Goal: Task Accomplishment & Management: Manage account settings

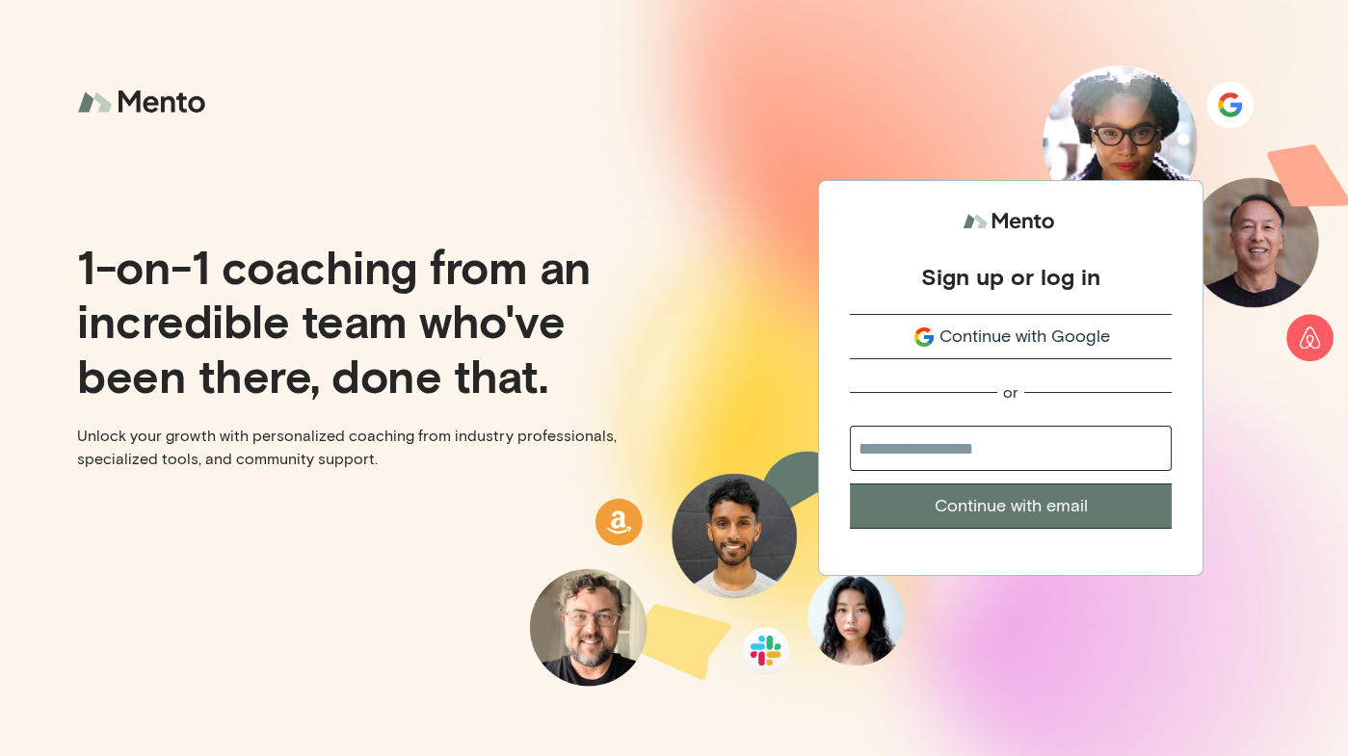
click at [1035, 450] on input "email" at bounding box center [1011, 448] width 322 height 45
type input "**********"
click at [1064, 512] on button "Continue with email" at bounding box center [1011, 506] width 322 height 45
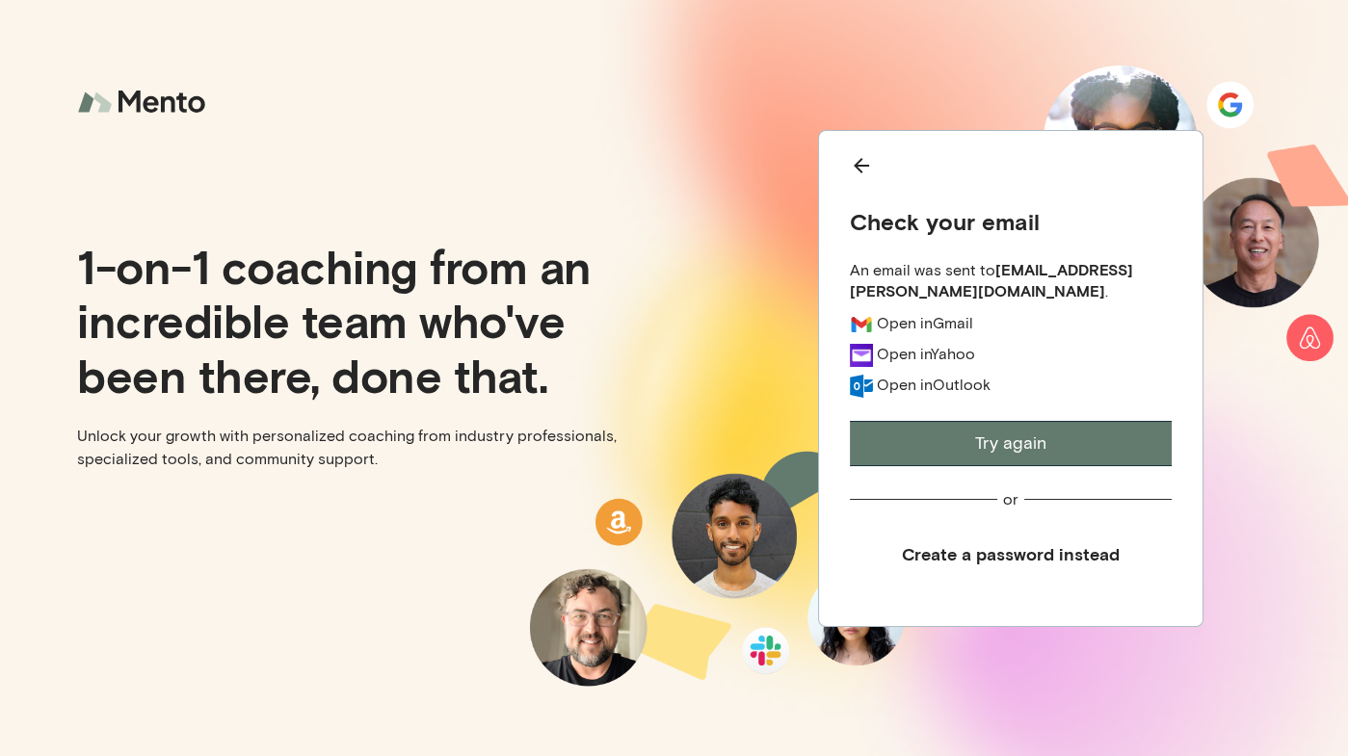
click at [1060, 436] on button "Try again" at bounding box center [1011, 443] width 322 height 45
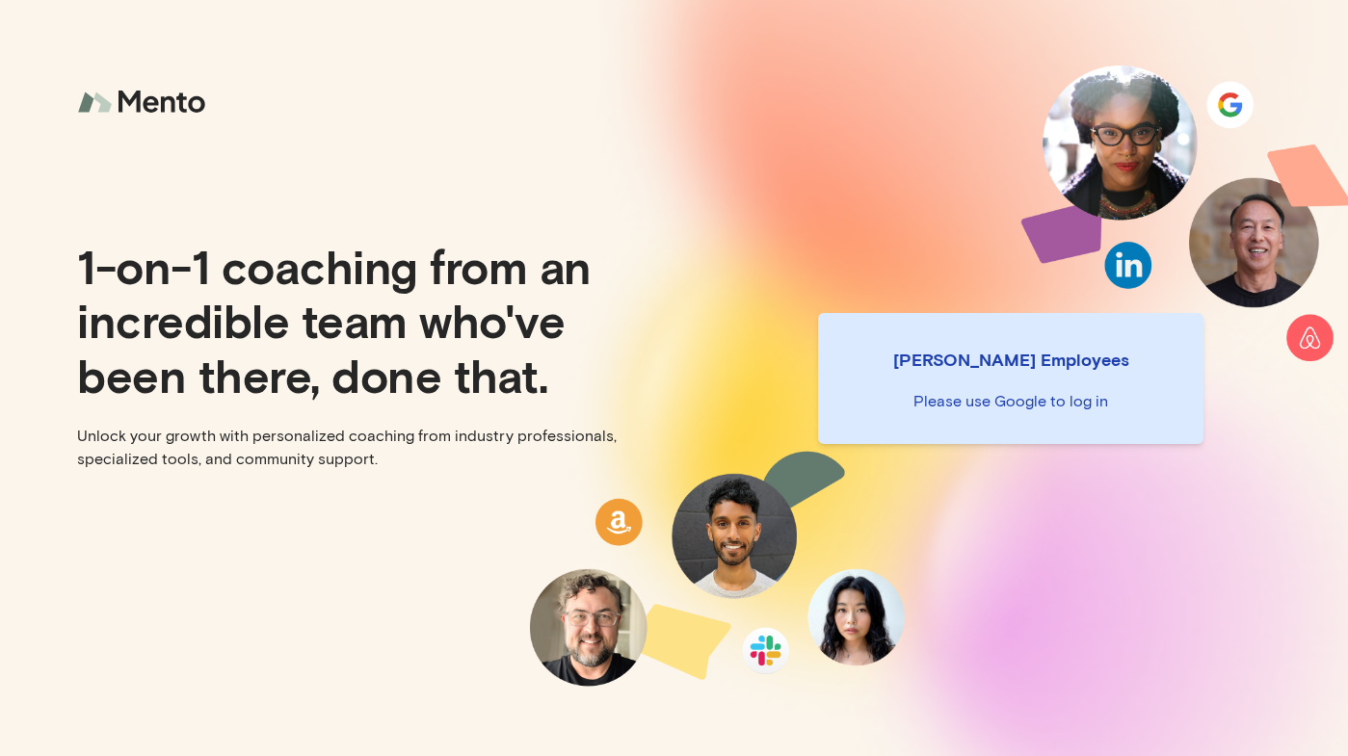
click at [1014, 406] on p "Please use Google to log in" at bounding box center [1010, 401] width 354 height 23
click at [1001, 337] on div "[PERSON_NAME] Employees Please use Google to log in" at bounding box center [1010, 378] width 385 height 131
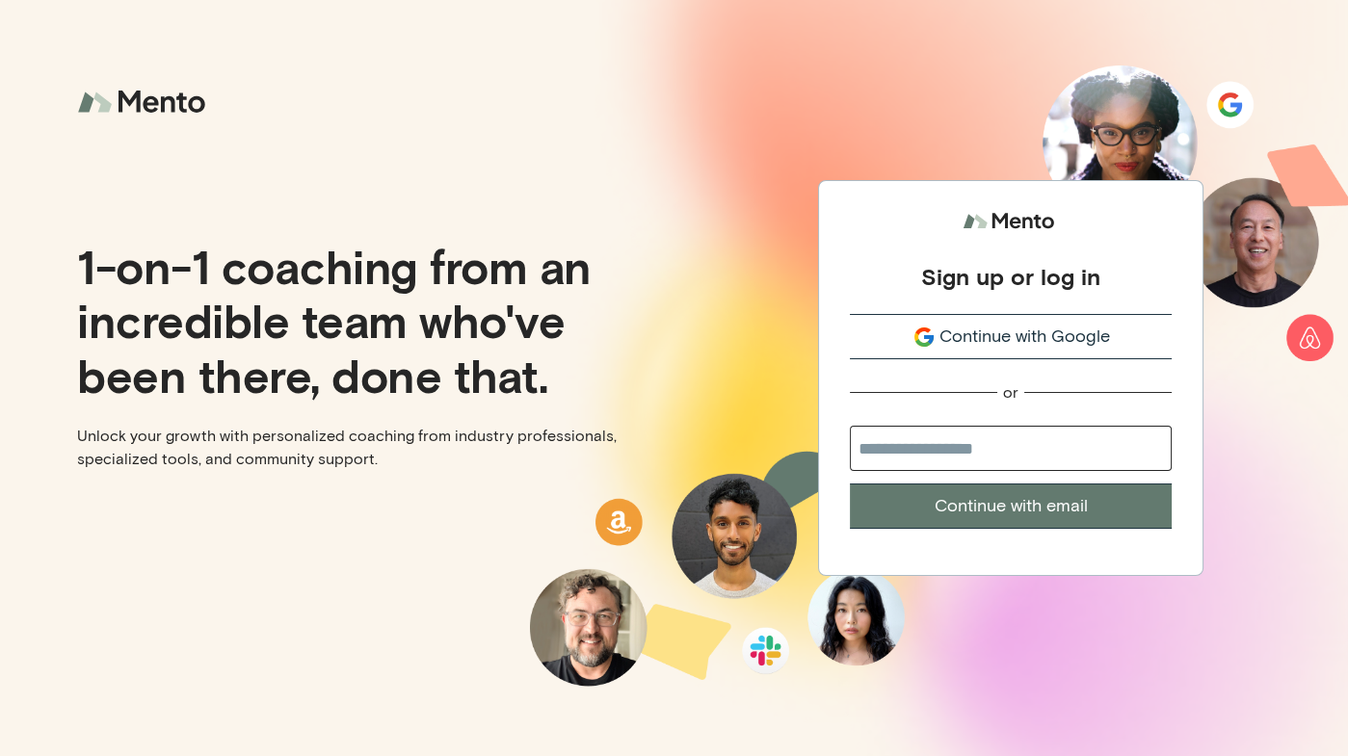
click at [1034, 336] on span "Continue with Google" at bounding box center [1024, 337] width 170 height 26
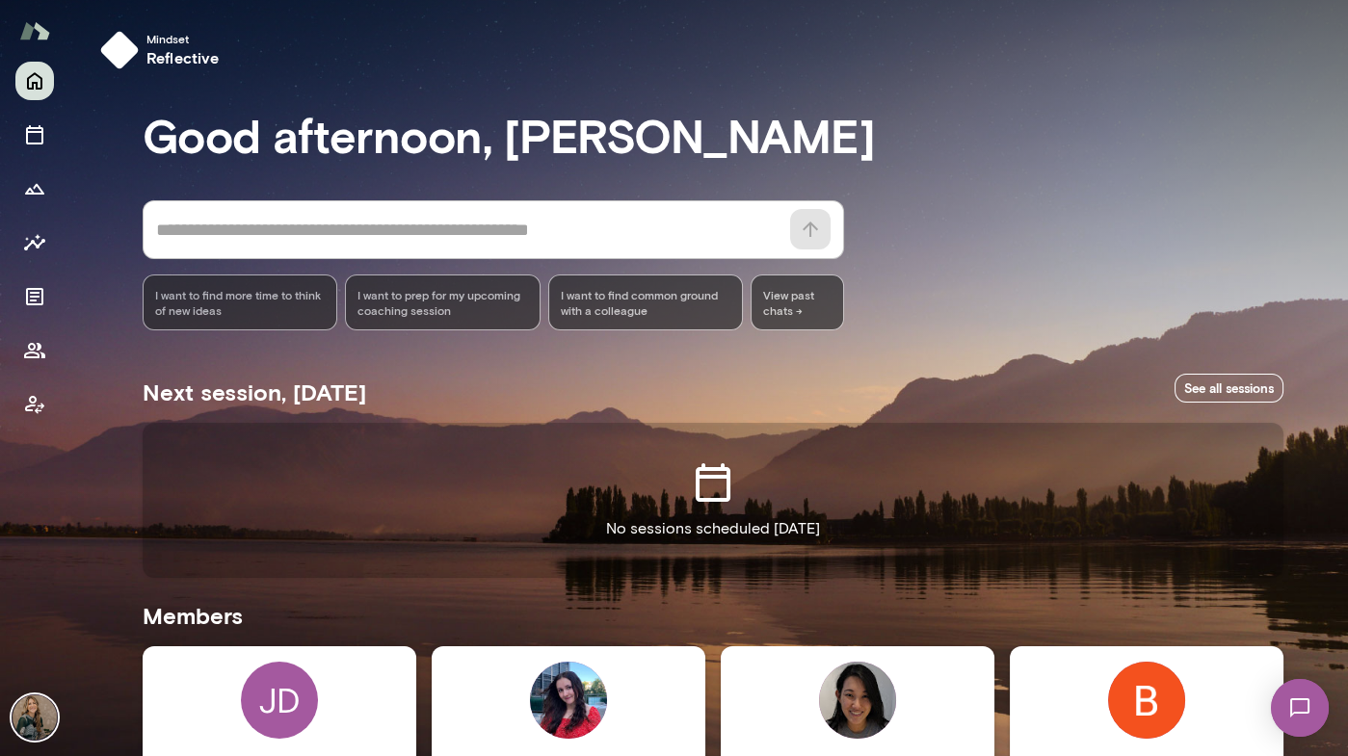
scroll to position [256, 0]
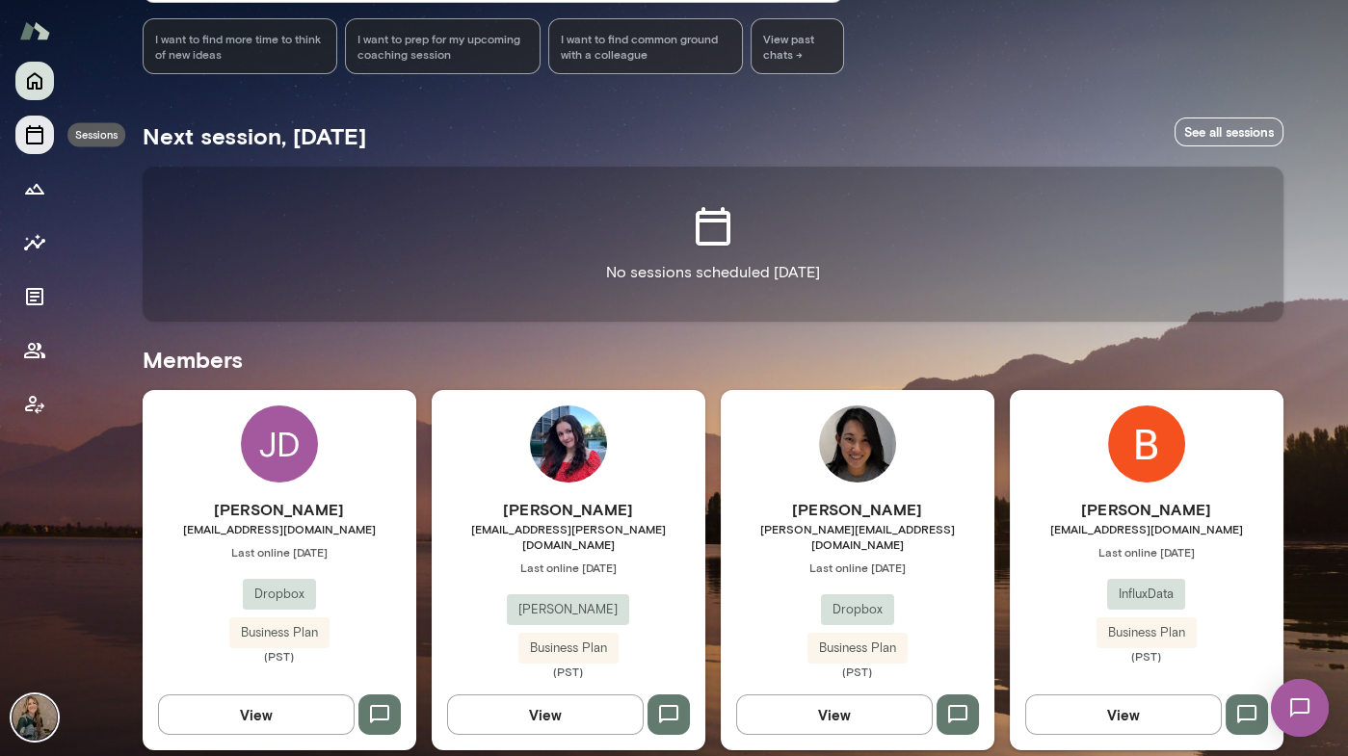
click at [35, 140] on icon "Sessions" at bounding box center [34, 134] width 23 height 23
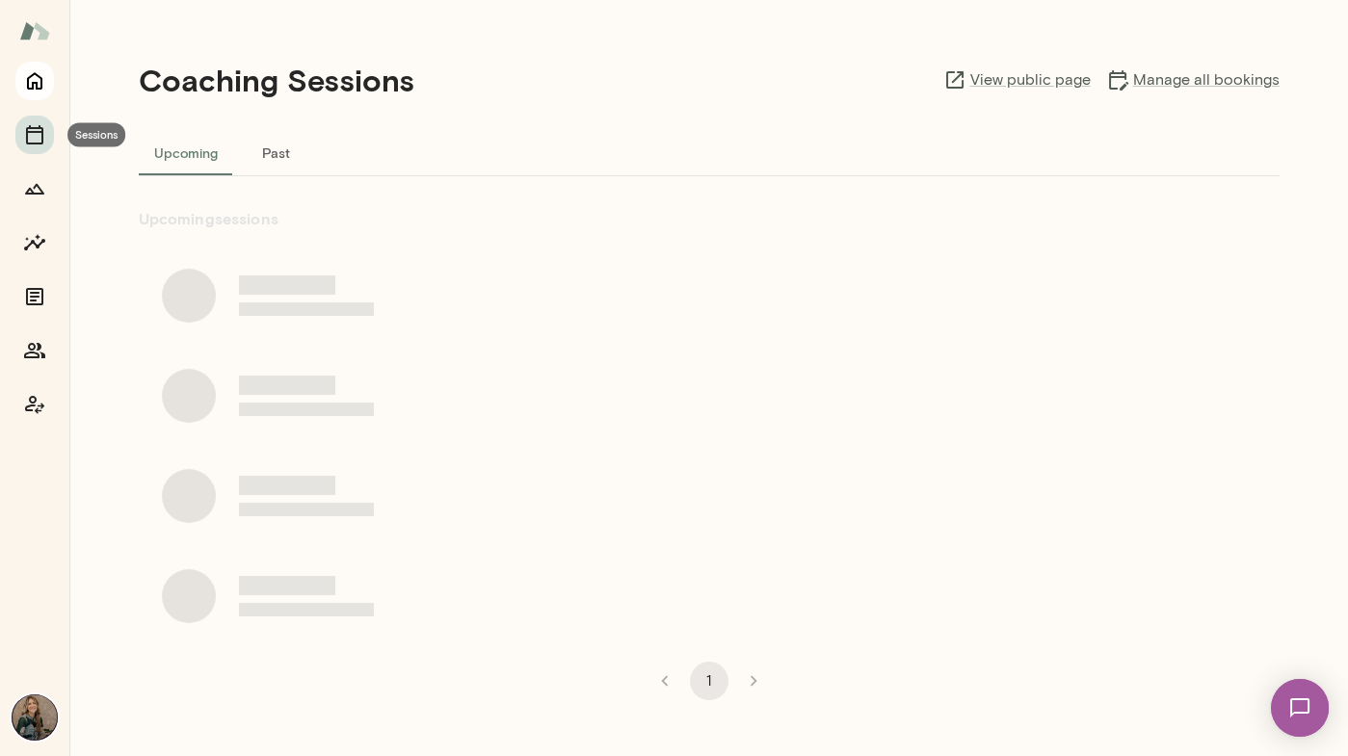
click at [34, 88] on icon "Home" at bounding box center [34, 80] width 23 height 23
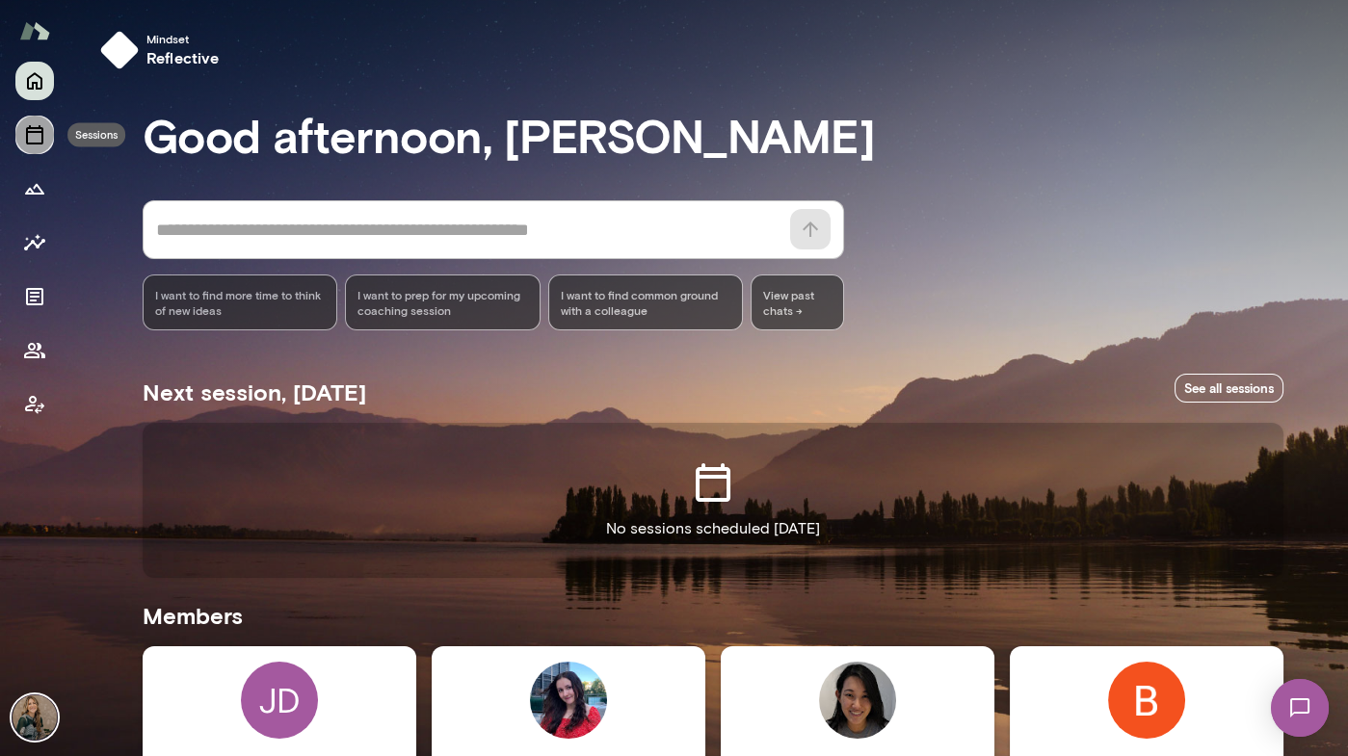
click at [39, 127] on icon "Sessions" at bounding box center [34, 134] width 17 height 19
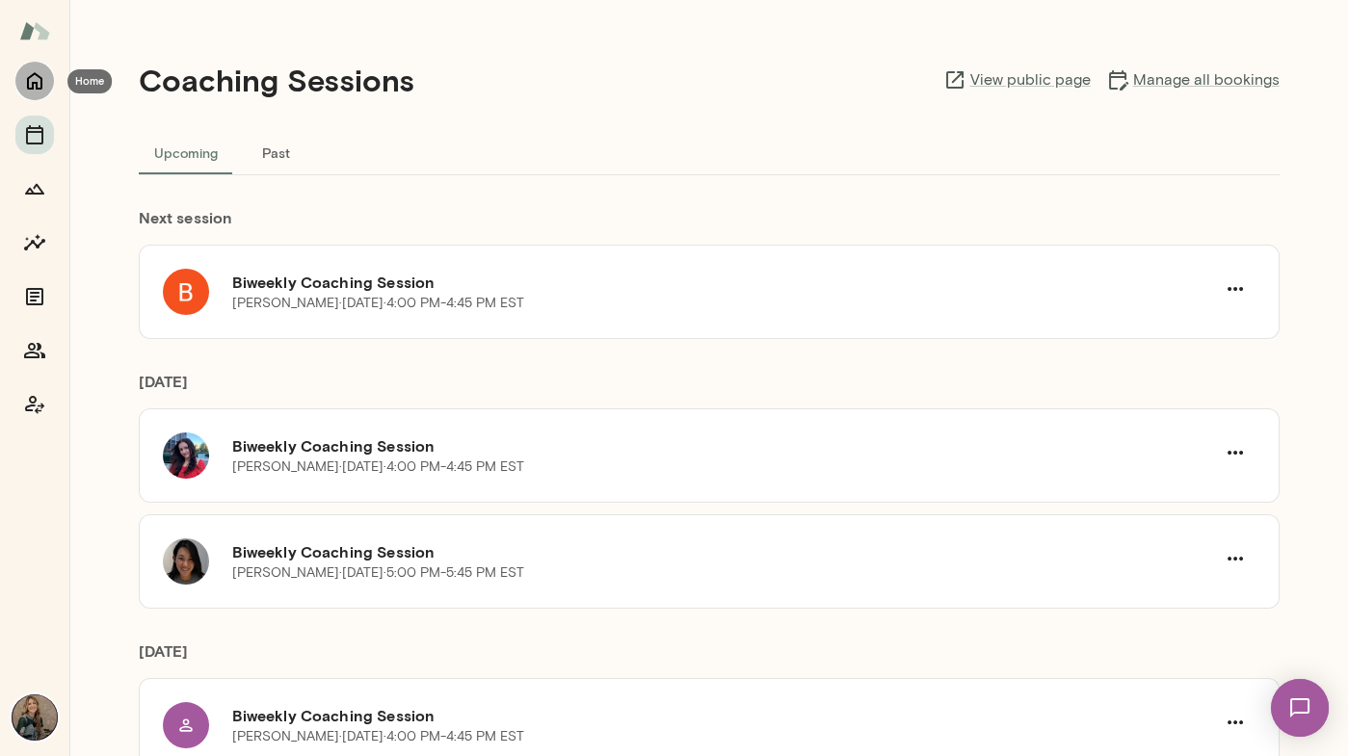
click at [31, 65] on button "Home" at bounding box center [34, 81] width 39 height 39
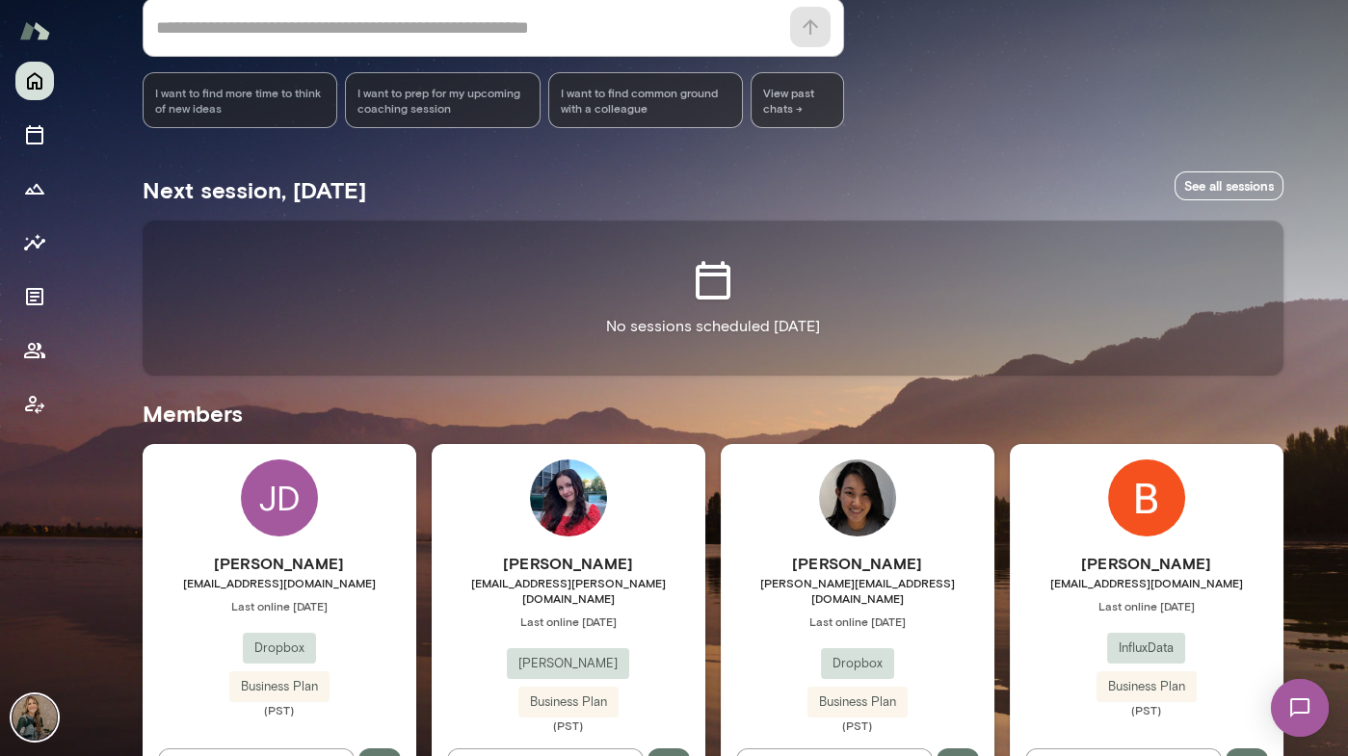
scroll to position [256, 0]
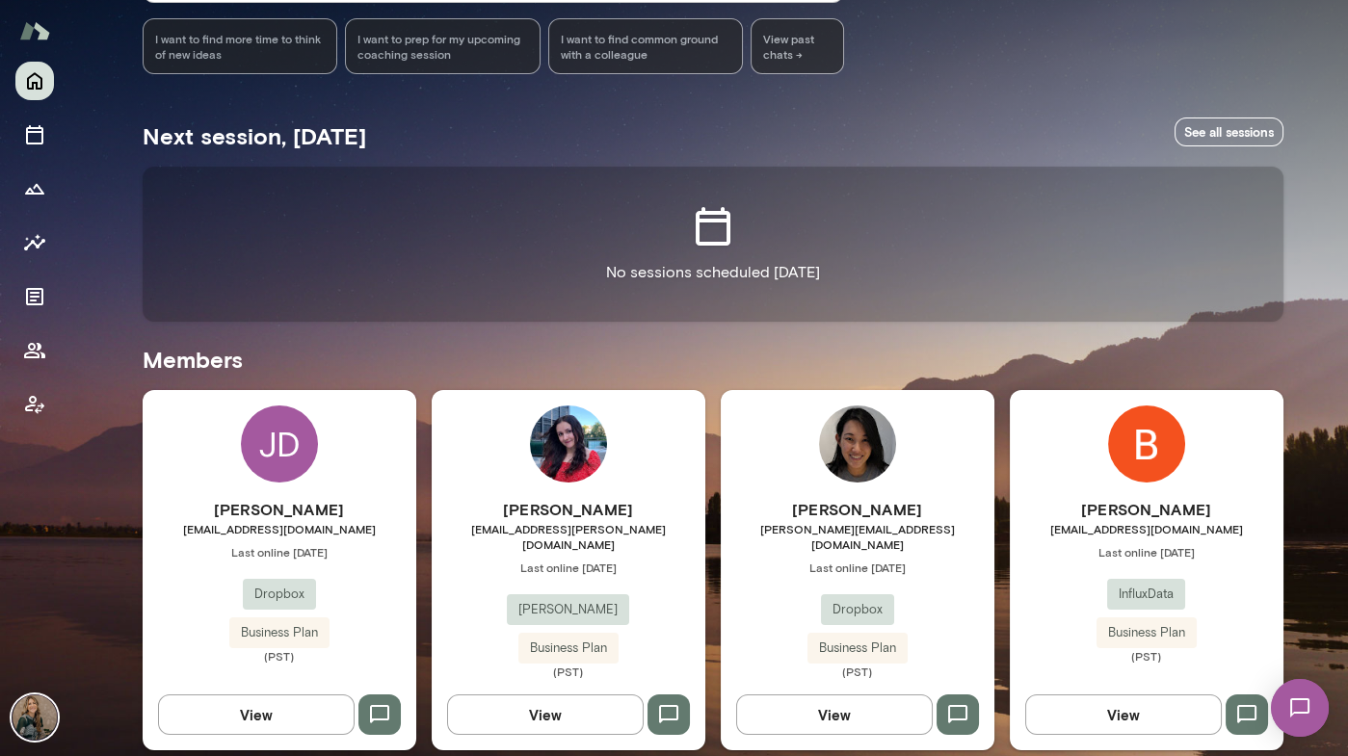
click at [1145, 428] on img at bounding box center [1146, 444] width 77 height 77
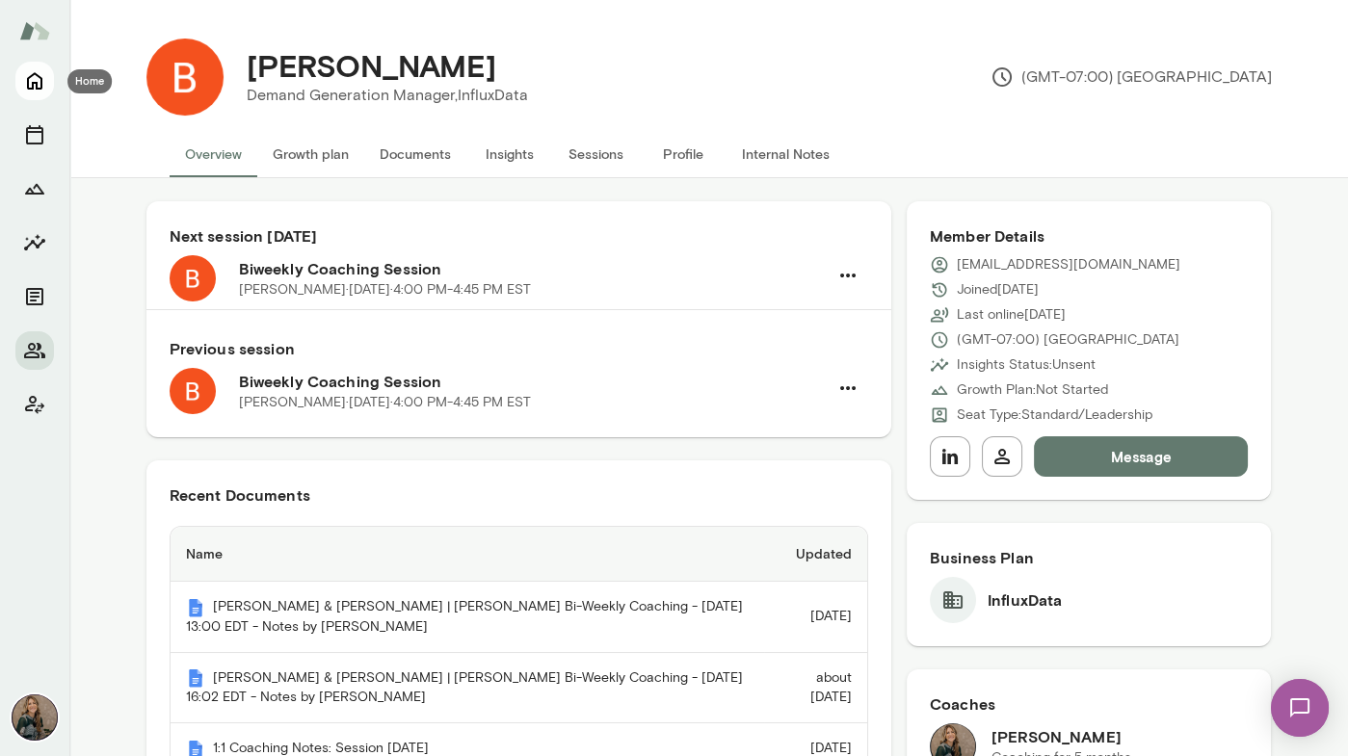
click at [41, 84] on icon "Home" at bounding box center [34, 81] width 15 height 17
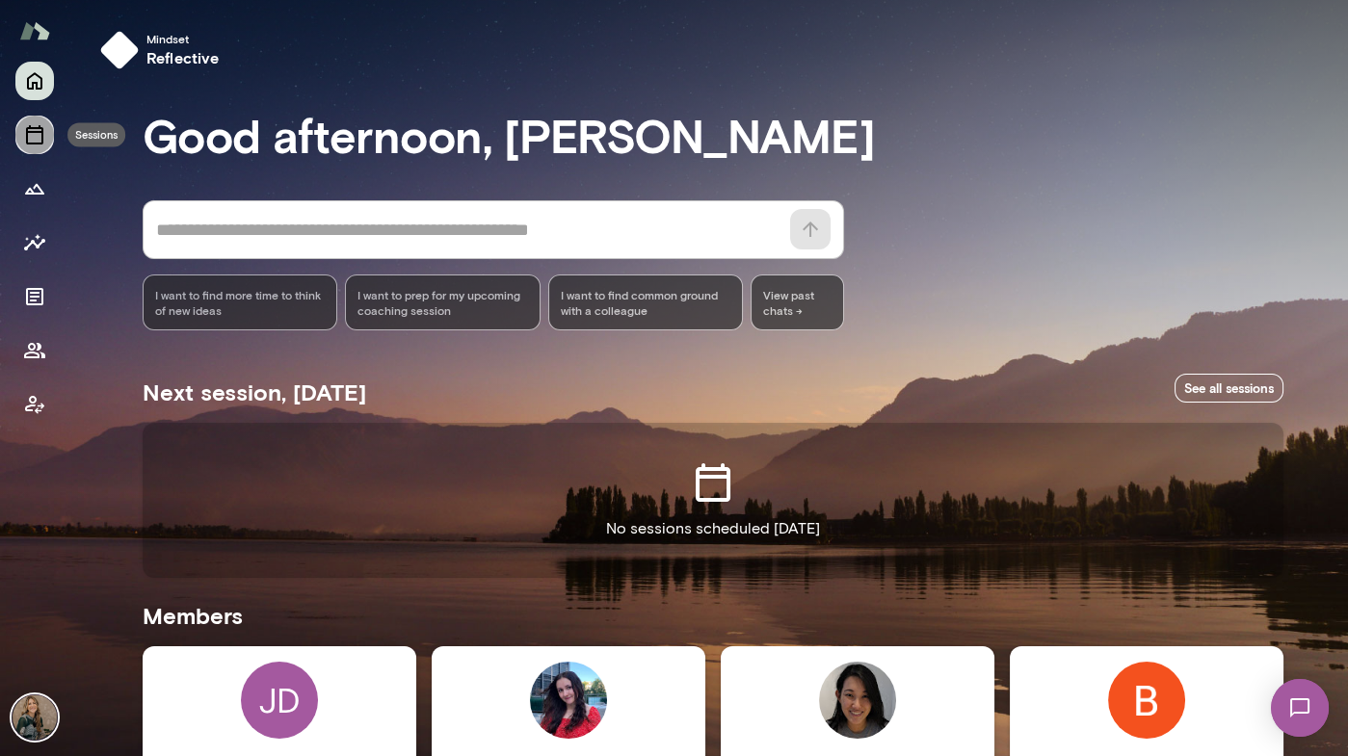
click at [35, 134] on icon "Sessions" at bounding box center [34, 134] width 23 height 23
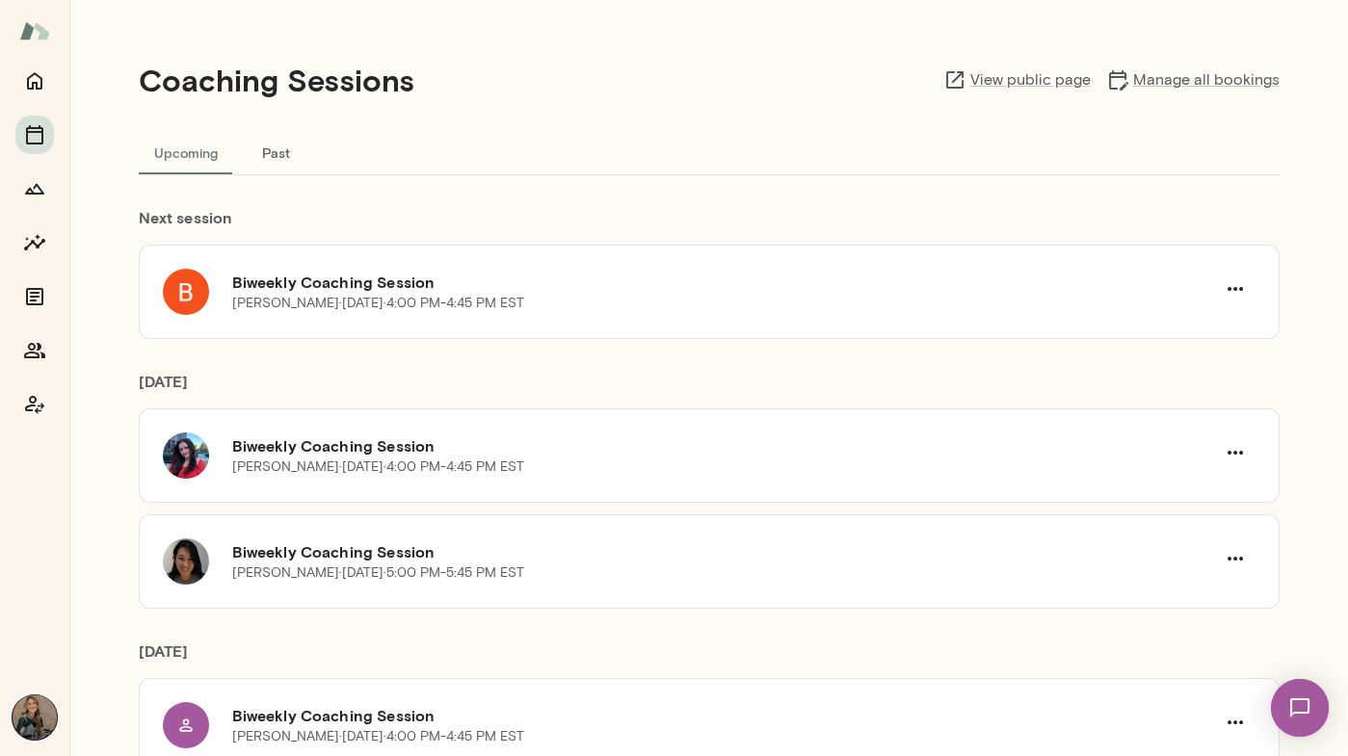
click at [276, 148] on button "Past" at bounding box center [276, 152] width 87 height 46
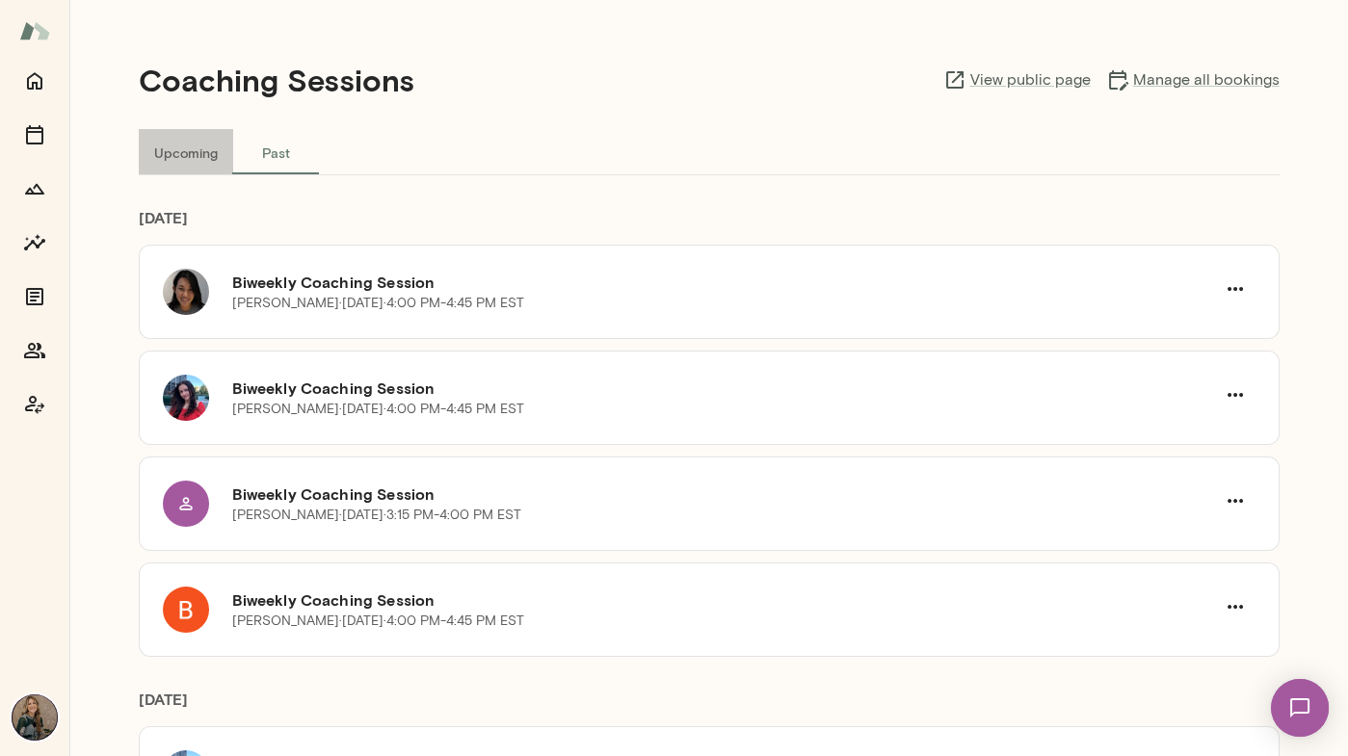
click at [192, 165] on button "Upcoming" at bounding box center [186, 152] width 94 height 46
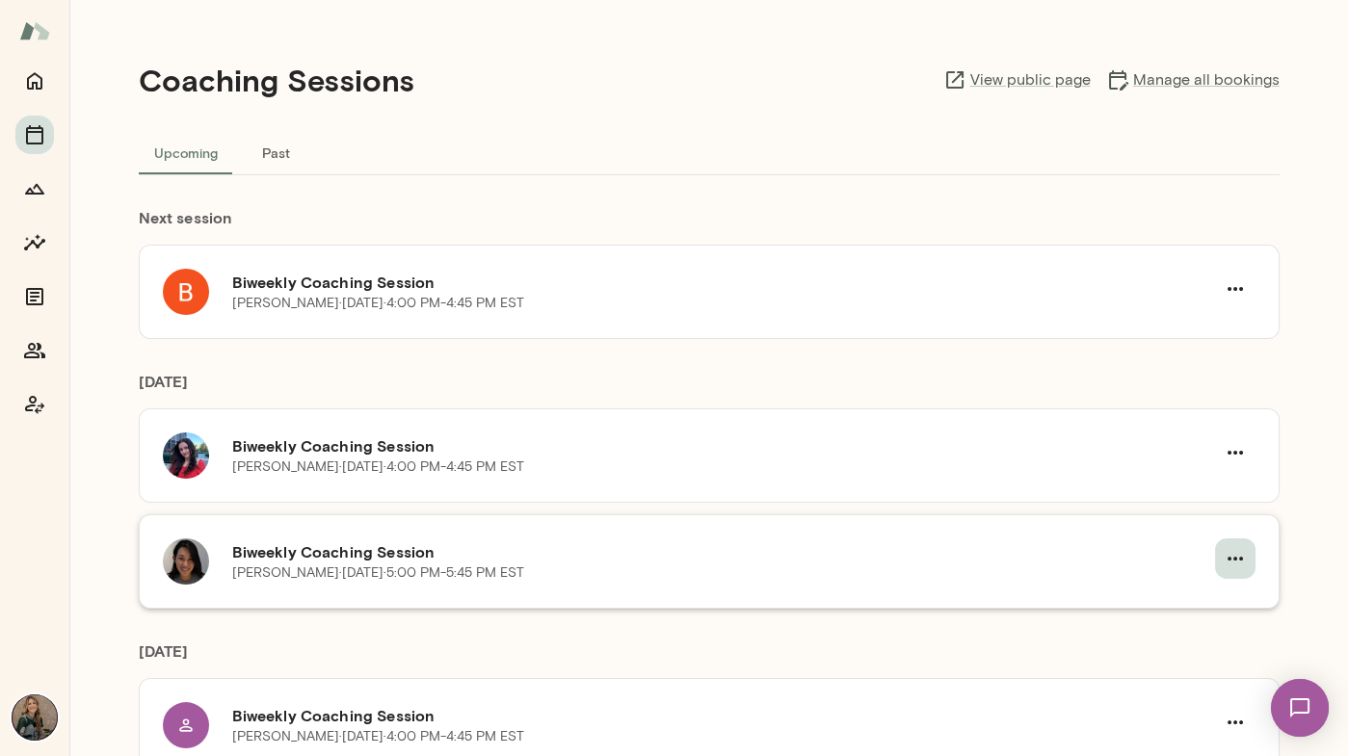
click at [1241, 552] on icon "button" at bounding box center [1234, 558] width 23 height 23
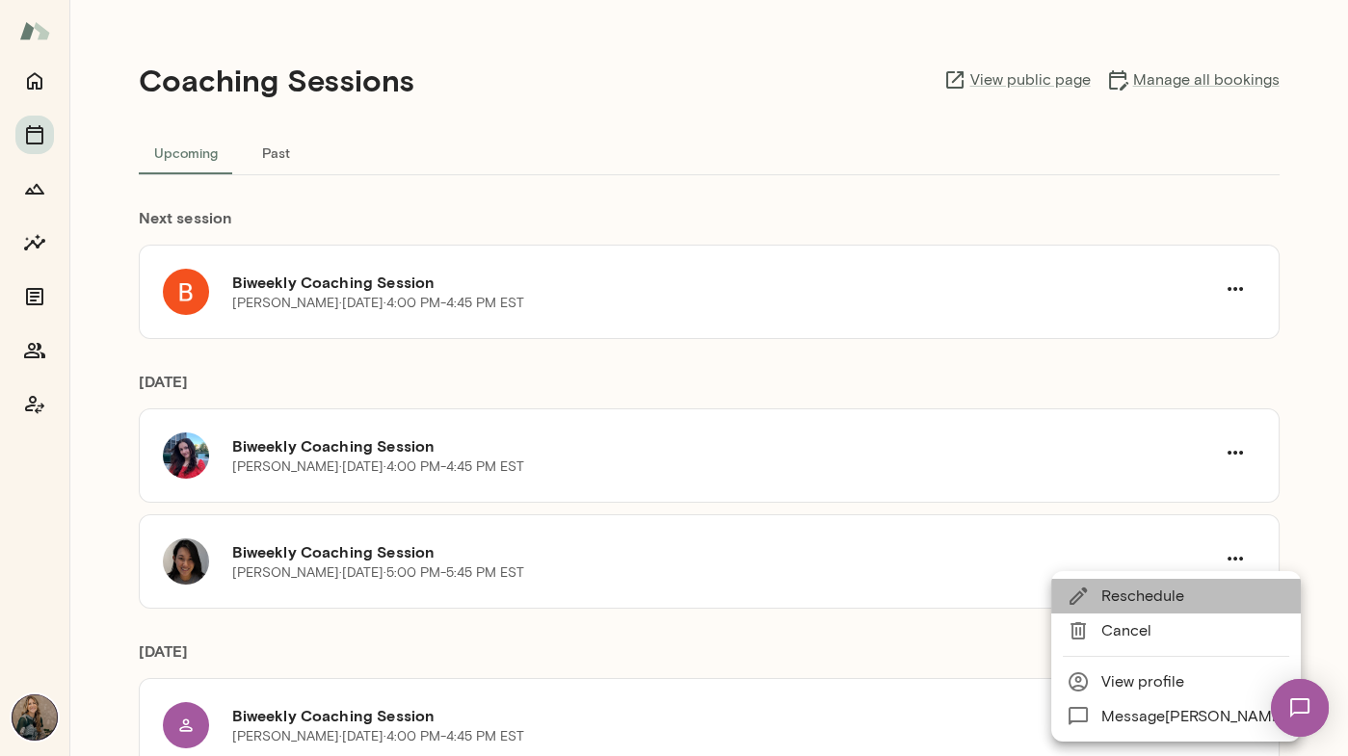
click at [1189, 599] on span "Reschedule" at bounding box center [1193, 596] width 184 height 23
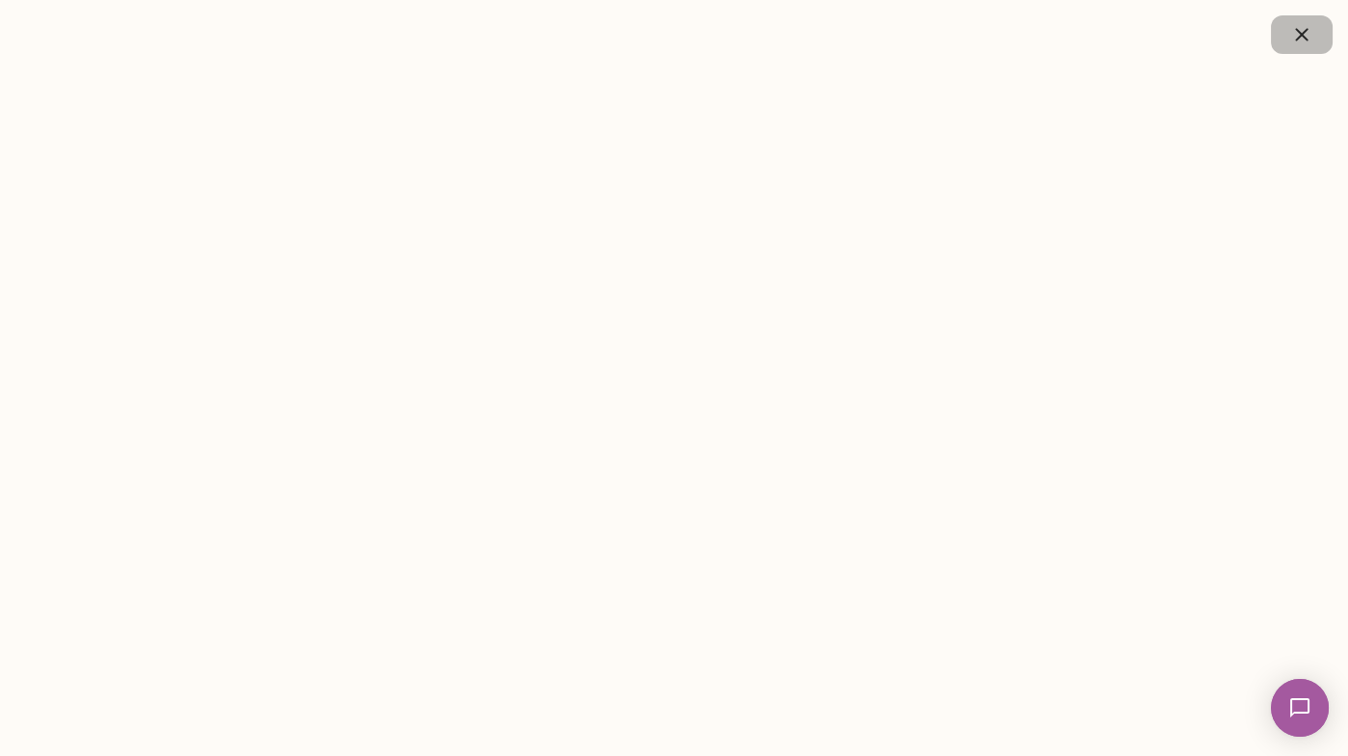
click at [1312, 35] on icon "button" at bounding box center [1301, 34] width 23 height 23
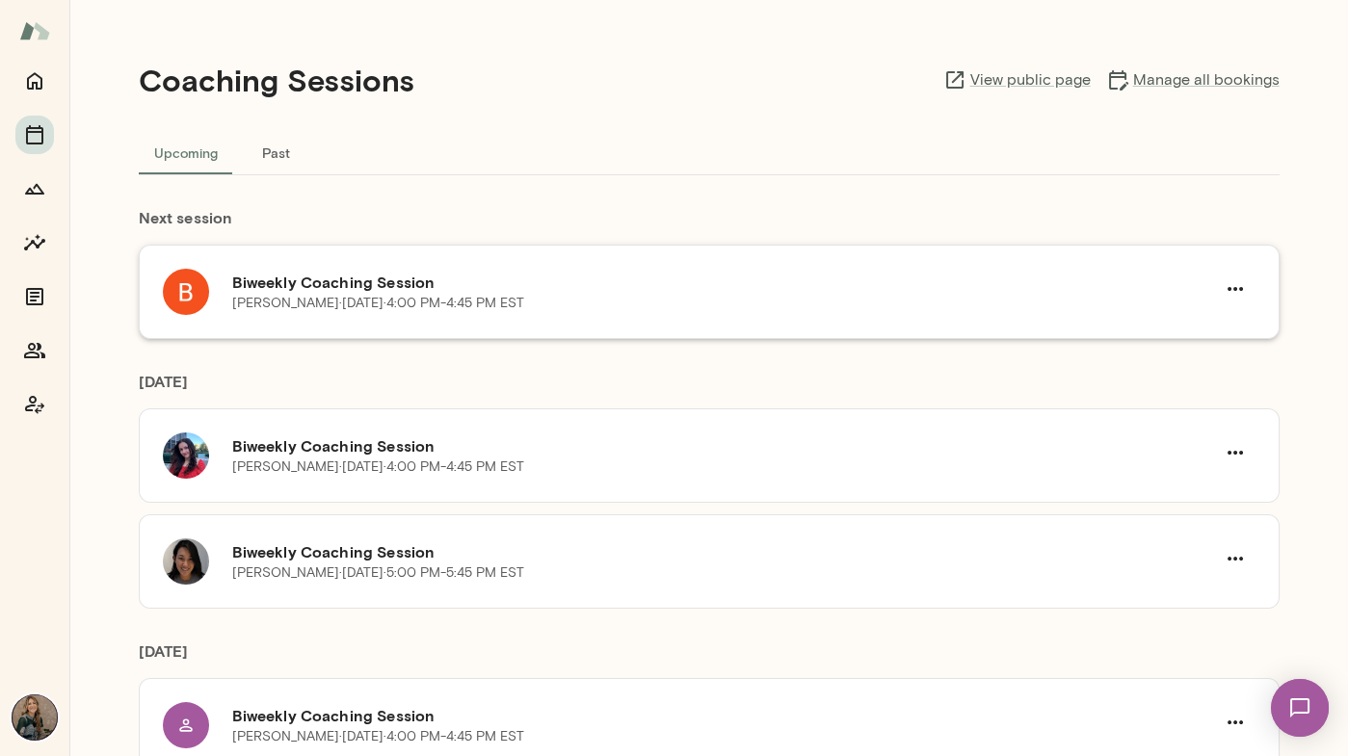
click at [460, 273] on h6 "Biweekly Coaching Session" at bounding box center [723, 282] width 982 height 23
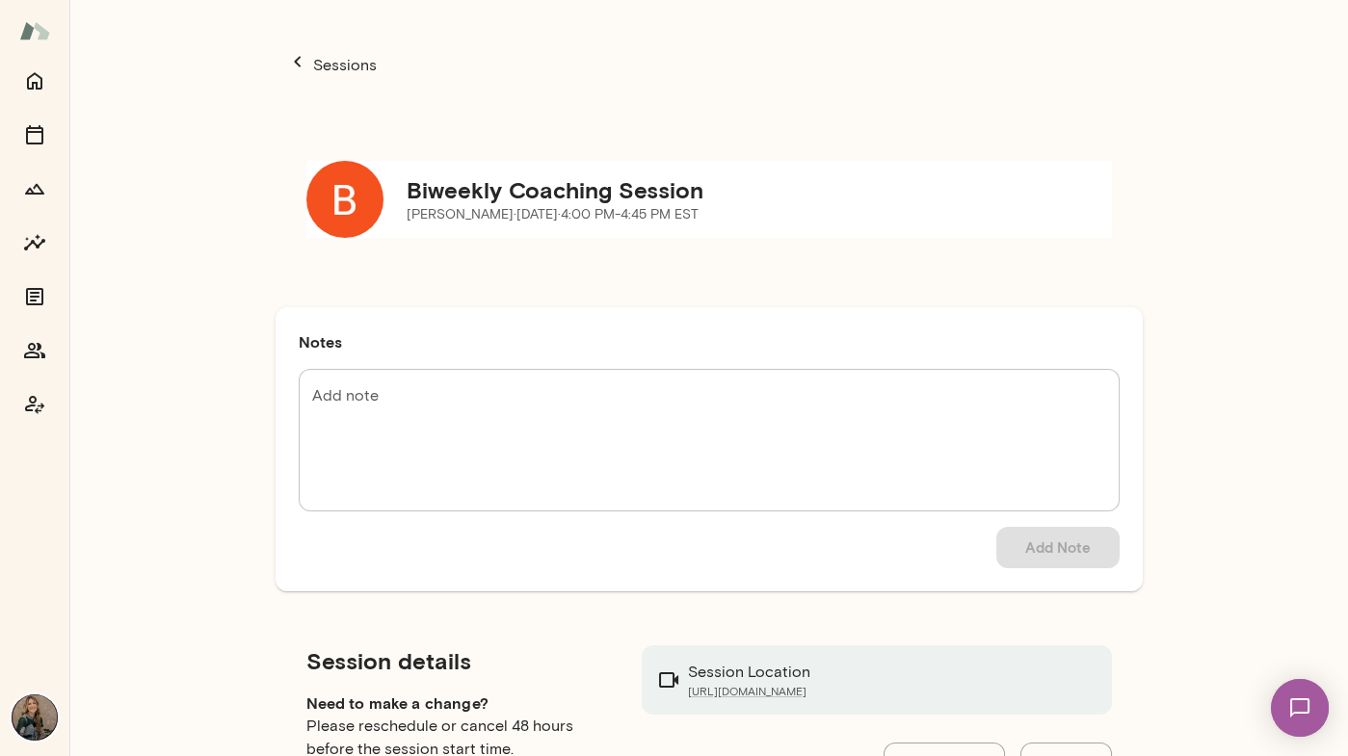
scroll to position [92, 0]
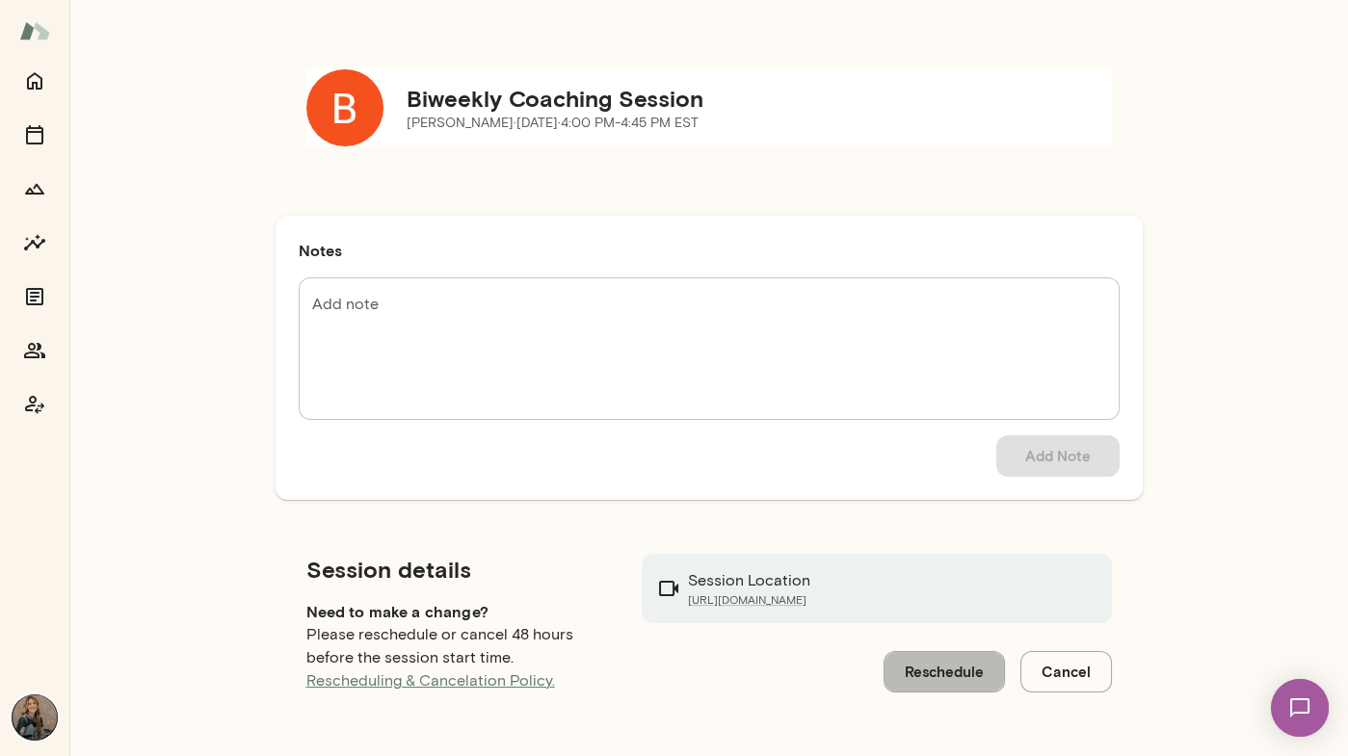
click at [956, 655] on button "Reschedule" at bounding box center [943, 671] width 121 height 40
